Goal: Register for event/course

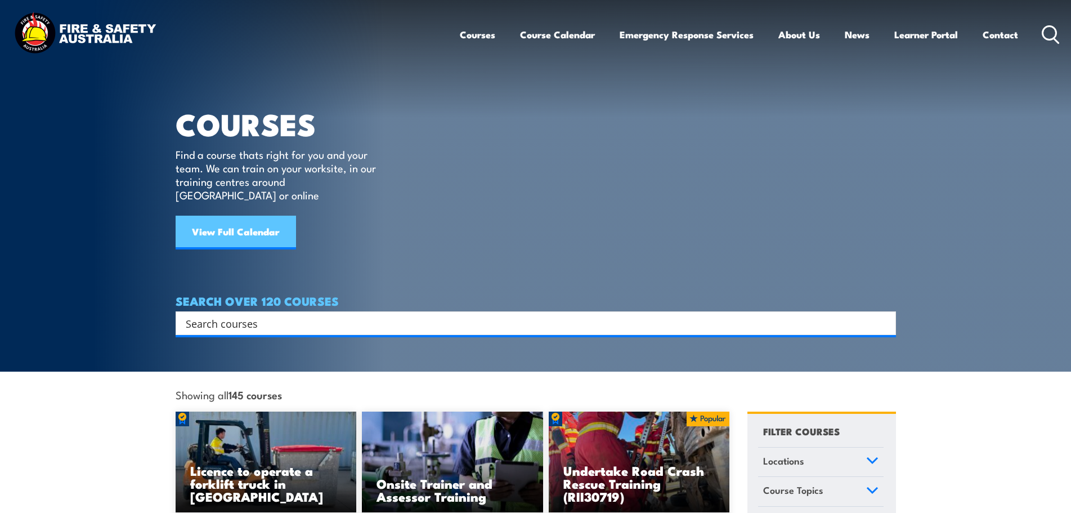
click at [227, 226] on link "View Full Calendar" at bounding box center [236, 233] width 120 height 34
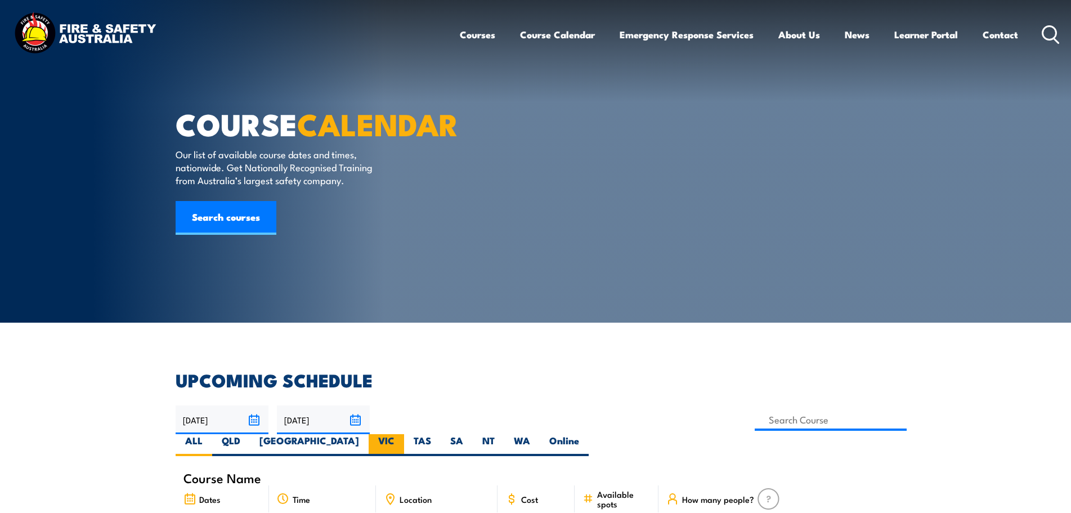
click at [404, 434] on label "VIC" at bounding box center [386, 445] width 35 height 22
click at [402, 434] on input "VIC" at bounding box center [398, 437] width 7 height 7
radio input "true"
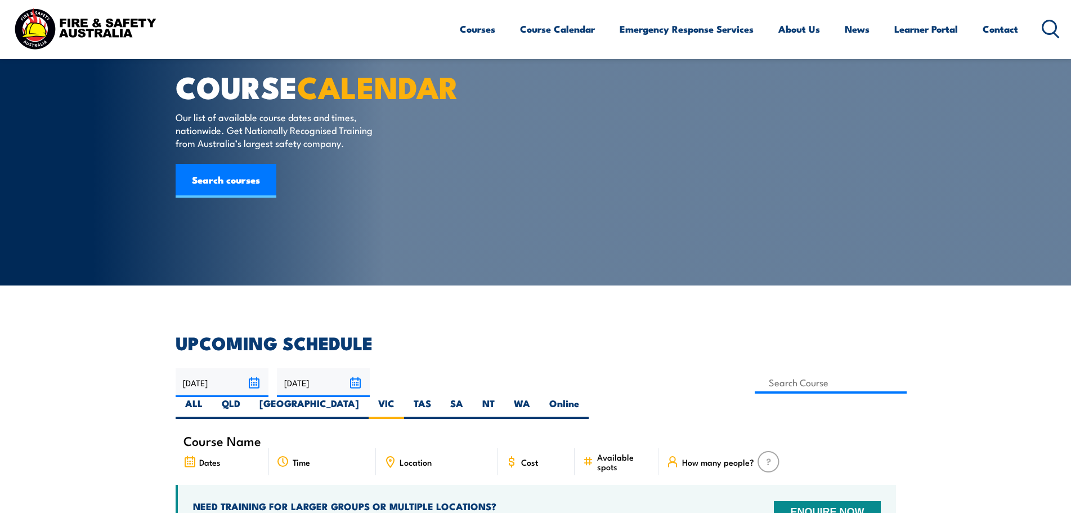
scroll to position [34, 0]
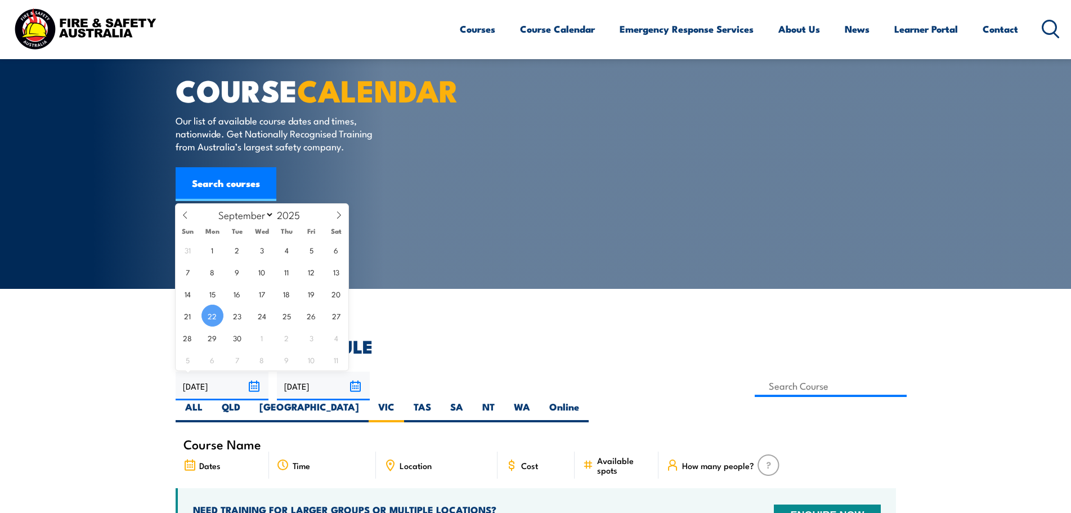
click at [254, 387] on input "22/09/2025" at bounding box center [222, 386] width 93 height 29
click at [339, 212] on icon at bounding box center [339, 215] width 8 height 8
select select "9"
click at [312, 339] on span "31" at bounding box center [312, 337] width 22 height 22
type input "[DATE]"
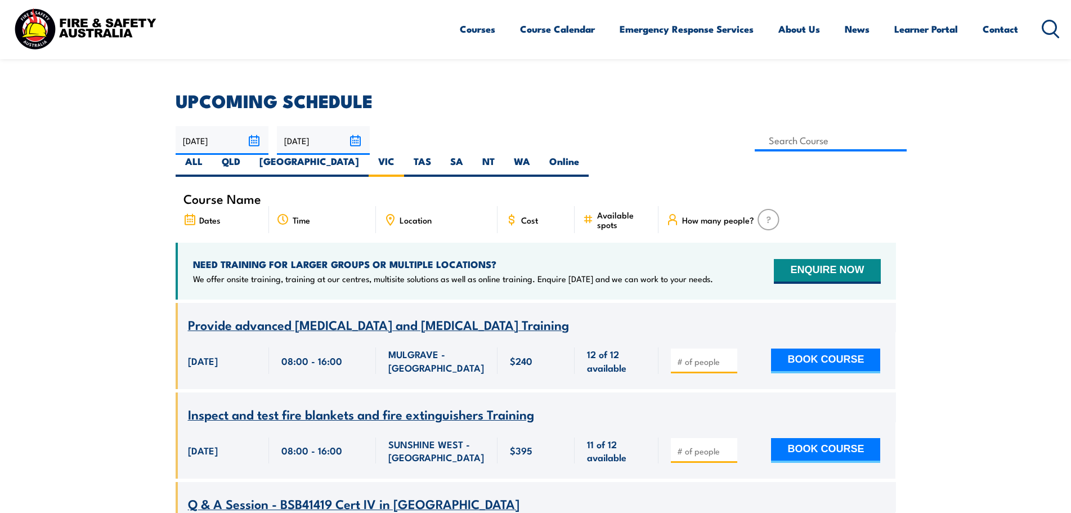
scroll to position [259, 0]
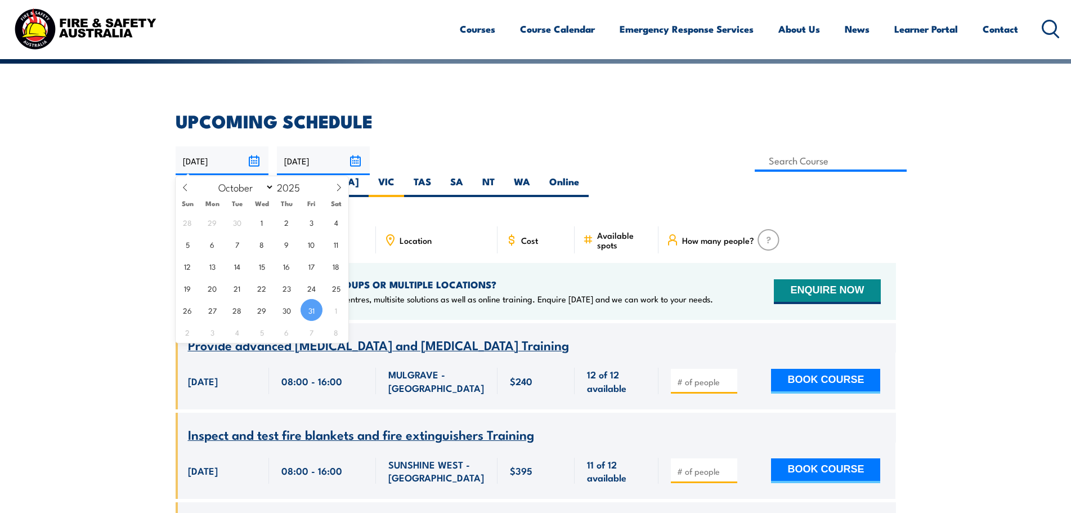
click at [256, 163] on input "[DATE]" at bounding box center [222, 160] width 93 height 29
click at [311, 291] on span "24" at bounding box center [312, 288] width 22 height 22
type input "24/10/2025"
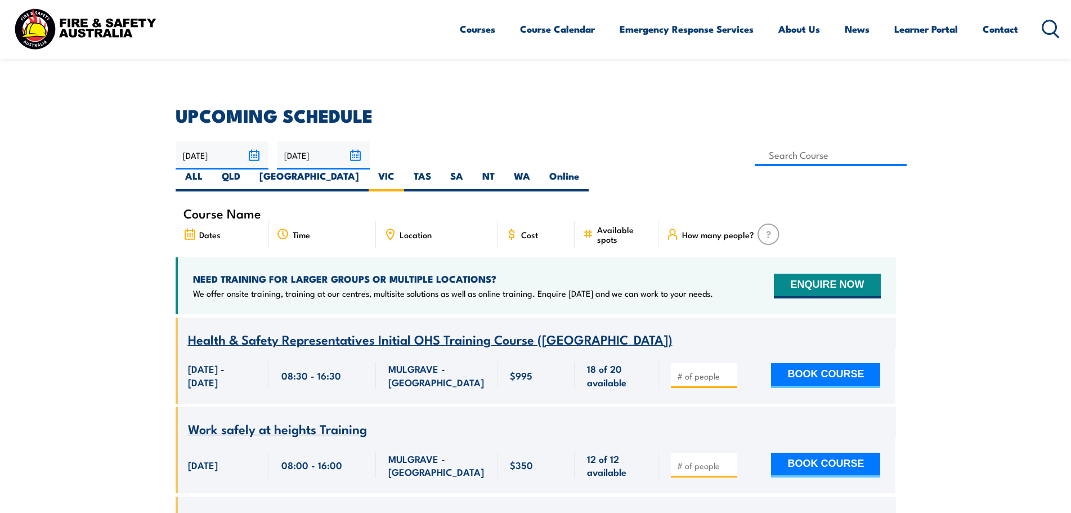
scroll to position [259, 0]
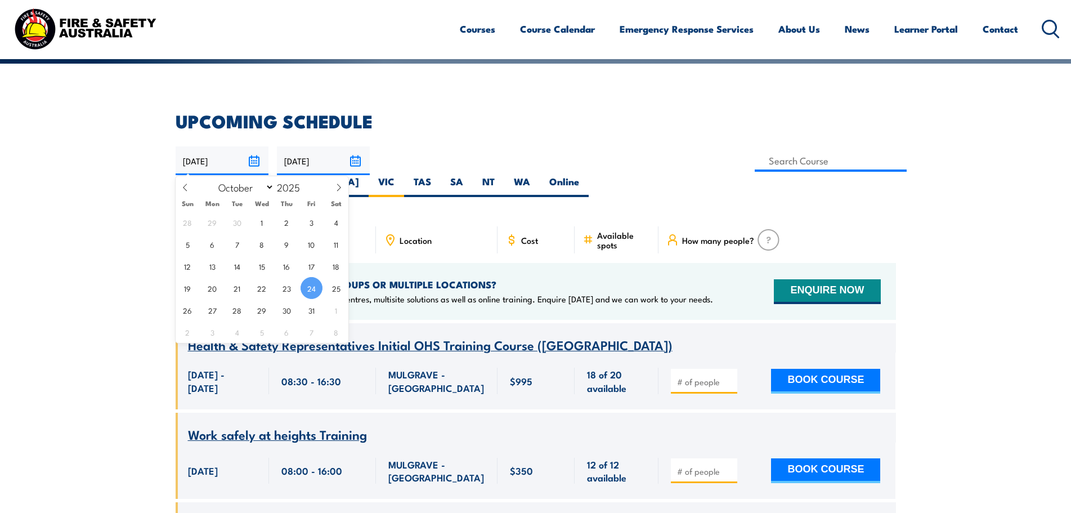
click at [257, 162] on input "[DATE]" at bounding box center [222, 160] width 93 height 29
click at [303, 310] on span "31" at bounding box center [312, 310] width 22 height 22
type input "[DATE]"
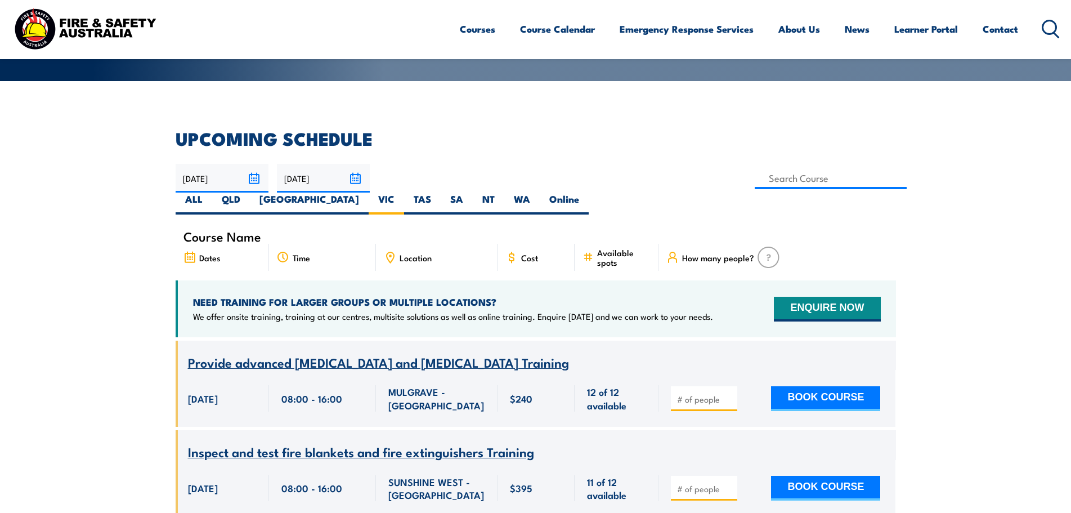
scroll to position [203, 0]
